Goal: Task Accomplishment & Management: Complete application form

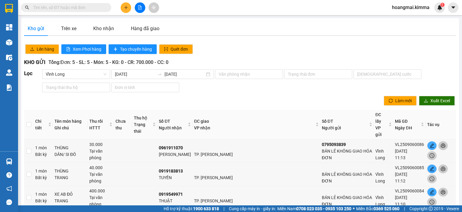
click at [58, 7] on input "text" at bounding box center [68, 7] width 71 height 7
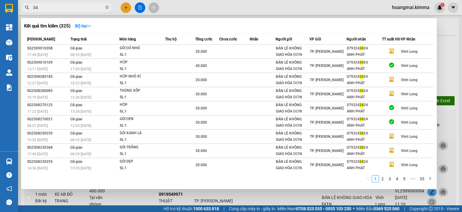
type input "3"
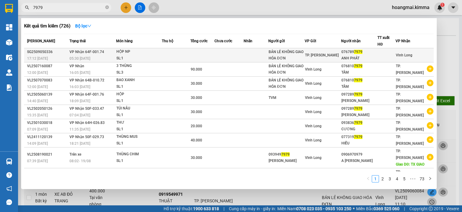
type input "7979"
click at [378, 53] on div at bounding box center [386, 55] width 17 height 6
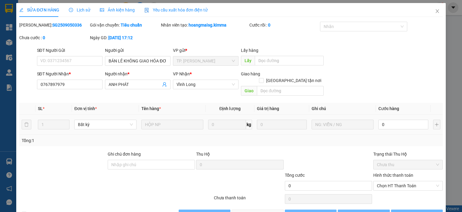
type input "BÁN LẺ KHÔNG GIAO HÓA ĐƠN"
type input "0767897979"
type input "ANH PHÁT"
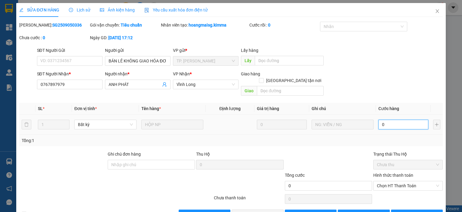
click at [399, 120] on input "0" at bounding box center [404, 125] width 50 height 10
type input "4"
type input "40"
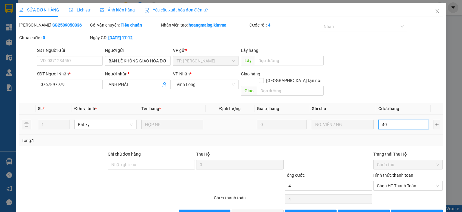
type input "40"
click at [385, 181] on span "Chọn HT Thanh Toán" at bounding box center [408, 185] width 62 height 9
type input "40"
type input "40.000"
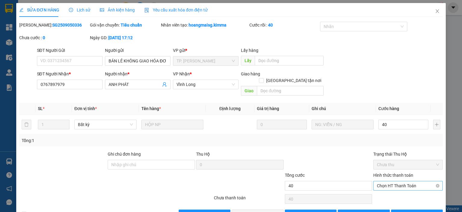
type input "40.000"
drag, startPoint x: 390, startPoint y: 191, endPoint x: 285, endPoint y: 203, distance: 104.9
click at [390, 191] on div "Tại văn phòng" at bounding box center [405, 190] width 62 height 7
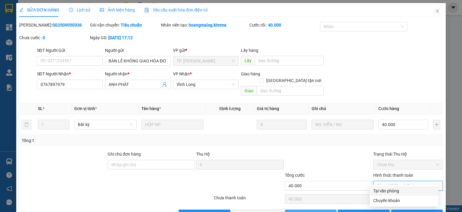
type input "0"
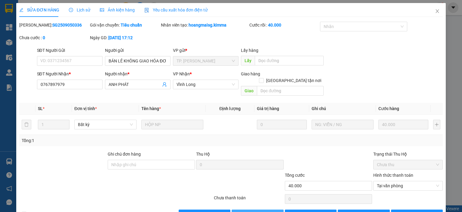
drag, startPoint x: 246, startPoint y: 206, endPoint x: 356, endPoint y: 201, distance: 109.4
click at [247, 211] on span "[PERSON_NAME] và Giao hàng" at bounding box center [272, 214] width 58 height 7
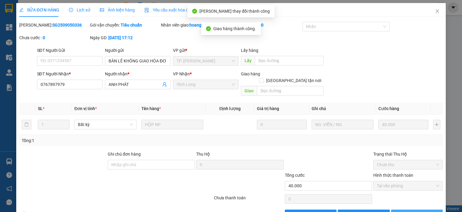
click at [400, 211] on icon "printer" at bounding box center [398, 214] width 4 height 4
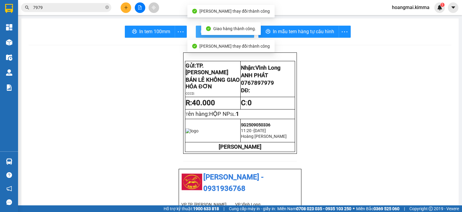
click at [197, 29] on button "In biên nhận 80mm" at bounding box center [225, 32] width 58 height 12
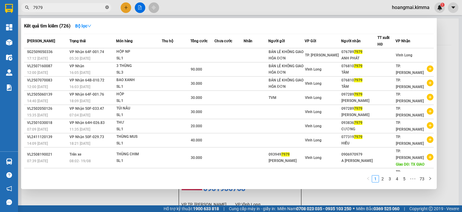
click at [107, 8] on icon "close-circle" at bounding box center [107, 7] width 4 height 4
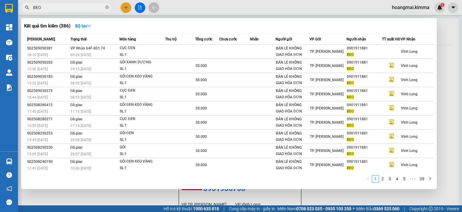
click at [51, 8] on input "BEO" at bounding box center [68, 7] width 71 height 7
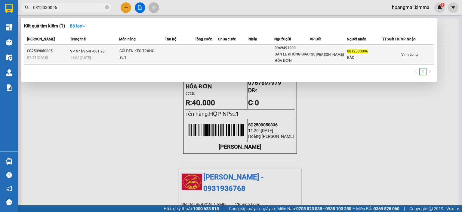
type input "0812330096"
click at [179, 54] on td at bounding box center [180, 55] width 30 height 20
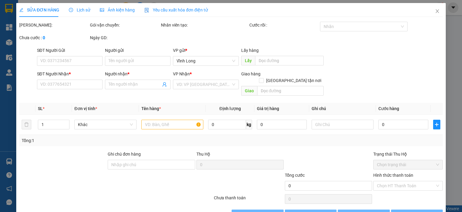
type input "0949491900"
type input "BÁN LẺ KHÔNG GIAO HÓA ĐƠN"
type input "0812330096"
type input "BẢO"
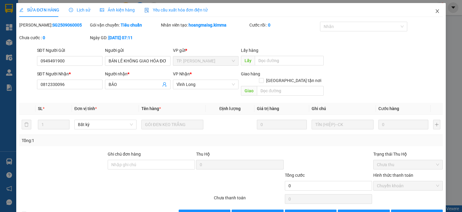
click at [432, 8] on span "Close" at bounding box center [437, 11] width 17 height 17
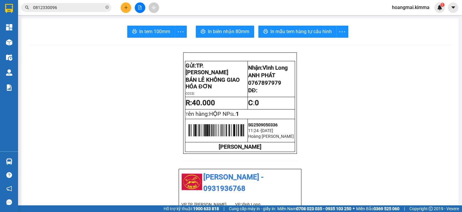
click at [83, 8] on input "0812330096" at bounding box center [68, 7] width 71 height 7
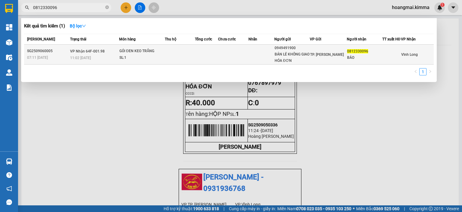
click at [175, 59] on td at bounding box center [180, 55] width 30 height 20
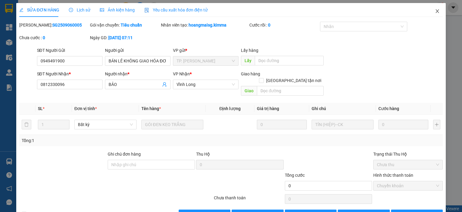
click at [435, 11] on icon "close" at bounding box center [437, 11] width 5 height 5
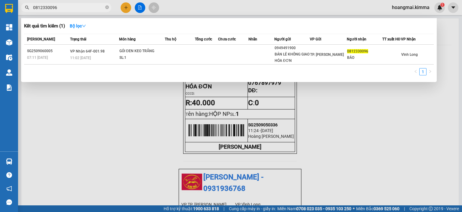
click at [86, 4] on span "0812330096" at bounding box center [66, 7] width 90 height 9
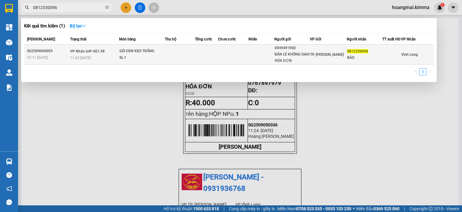
click at [185, 57] on td at bounding box center [180, 55] width 30 height 20
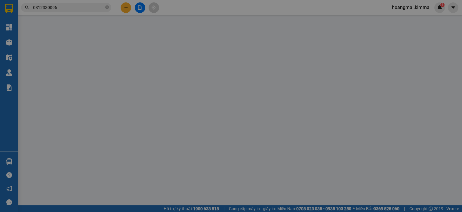
type input "0949491900"
type input "BÁN LẺ KHÔNG GIAO HÓA ĐƠN"
type input "0812330096"
type input "BẢO"
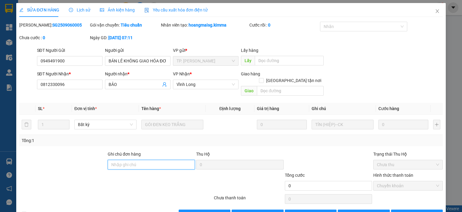
click at [152, 160] on input "Ghi chú đơn hàng" at bounding box center [151, 165] width 87 height 10
type input "D G"
click at [435, 10] on icon "close" at bounding box center [437, 11] width 5 height 5
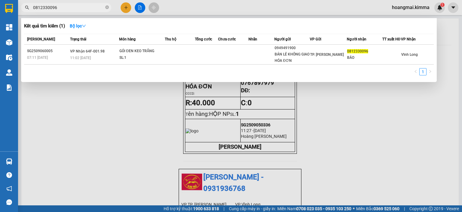
click at [67, 10] on input "0812330096" at bounding box center [68, 7] width 71 height 7
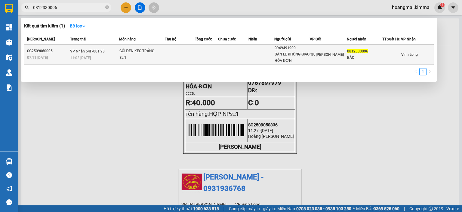
click at [236, 58] on td at bounding box center [233, 55] width 30 height 20
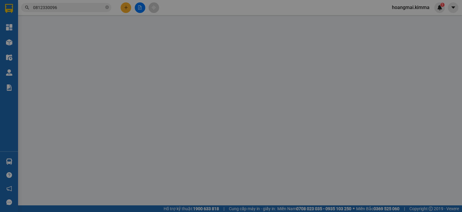
type input "0949491900"
type input "BÁN LẺ KHÔNG GIAO HÓA ĐƠN"
type input "0812330096"
type input "BẢO"
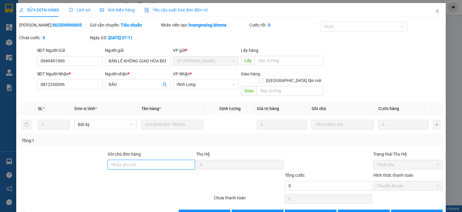
click at [151, 160] on input "Ghi chú đơn hàng" at bounding box center [151, 165] width 87 height 10
type input "D G"
click at [400, 118] on div "0" at bounding box center [404, 124] width 50 height 12
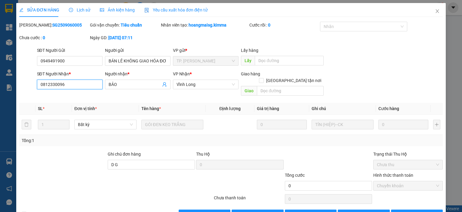
click at [51, 86] on input "0812330096" at bounding box center [70, 84] width 66 height 10
click at [435, 10] on icon "close" at bounding box center [437, 11] width 5 height 5
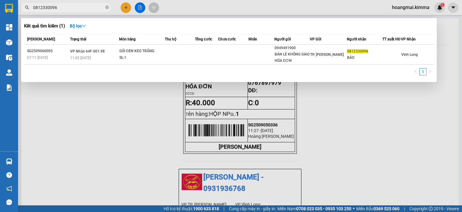
click at [109, 8] on span "0812330096" at bounding box center [66, 7] width 90 height 9
click at [108, 5] on icon "close-circle" at bounding box center [107, 7] width 4 height 4
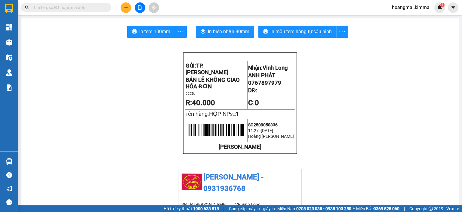
click at [61, 10] on input "text" at bounding box center [68, 7] width 71 height 7
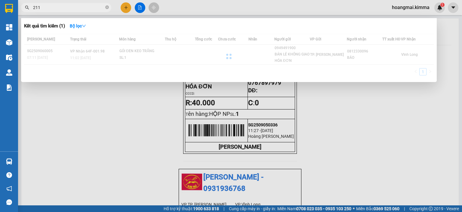
type input "211"
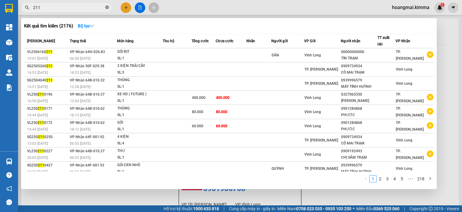
click at [107, 8] on icon "close-circle" at bounding box center [107, 7] width 4 height 4
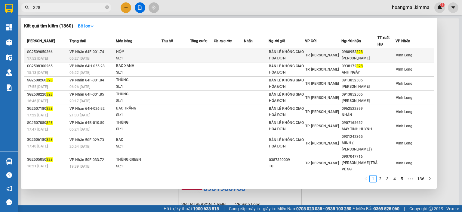
type input "328"
click at [375, 51] on div "0988953 328" at bounding box center [360, 52] width 36 height 6
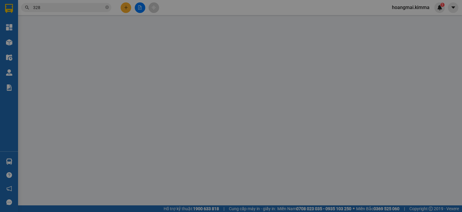
type input "BÁN LẺ KHÔNG GIAO HÓA ĐƠN"
type input "0988953328"
type input "[PERSON_NAME]"
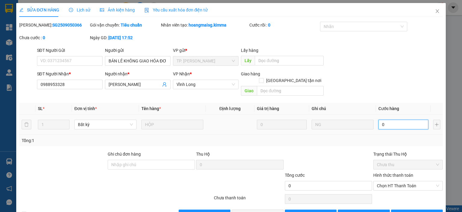
click at [390, 120] on input "0" at bounding box center [404, 125] width 50 height 10
type input "2"
type input "20"
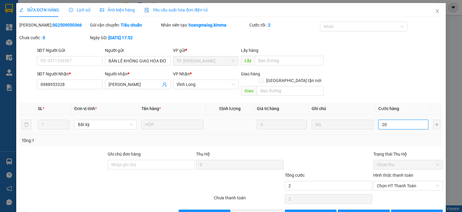
type input "20"
drag, startPoint x: 398, startPoint y: 175, endPoint x: 393, endPoint y: 190, distance: 15.5
click at [398, 181] on span "Chọn HT Thanh Toán" at bounding box center [408, 185] width 62 height 9
type input "20"
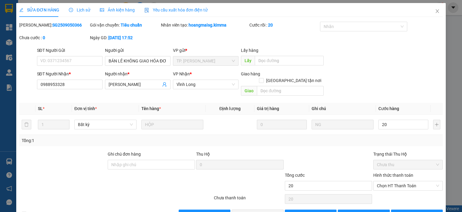
type input "20.000"
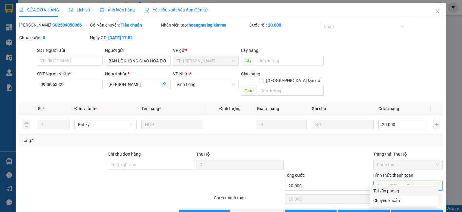
click at [389, 188] on div "Tại văn phòng" at bounding box center [405, 190] width 62 height 7
type input "0"
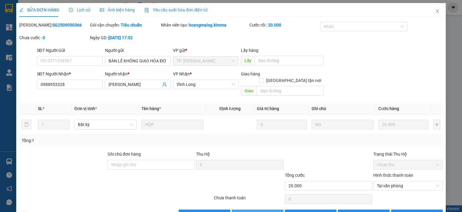
click at [269, 211] on span "[PERSON_NAME] và Giao hàng" at bounding box center [272, 214] width 58 height 7
